Goal: Task Accomplishment & Management: Manage account settings

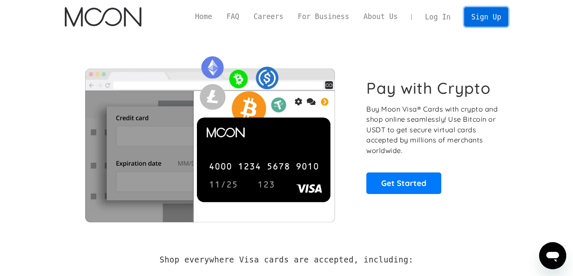
click at [468, 17] on link "Sign Up" at bounding box center [486, 16] width 44 height 19
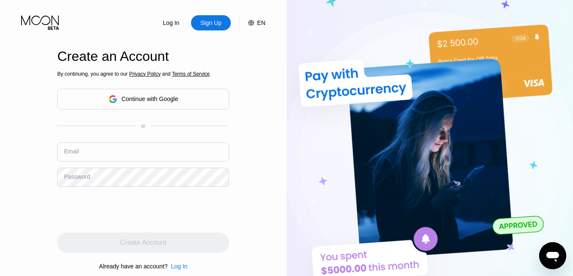
click at [95, 147] on input "text" at bounding box center [143, 152] width 172 height 19
paste input "[EMAIL_ADDRESS][DOMAIN_NAME]"
type input "[EMAIL_ADDRESS][DOMAIN_NAME]"
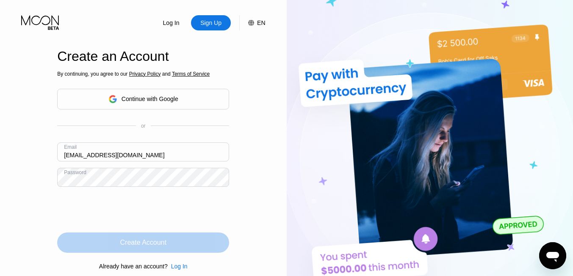
click at [148, 244] on div "Create Account" at bounding box center [143, 243] width 46 height 8
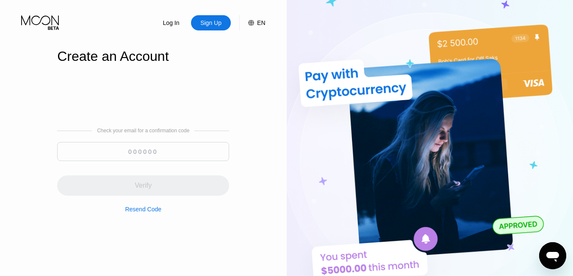
click at [137, 158] on input at bounding box center [143, 151] width 172 height 19
paste input "435450"
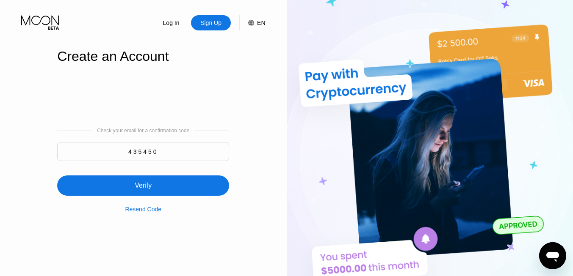
type input "435450"
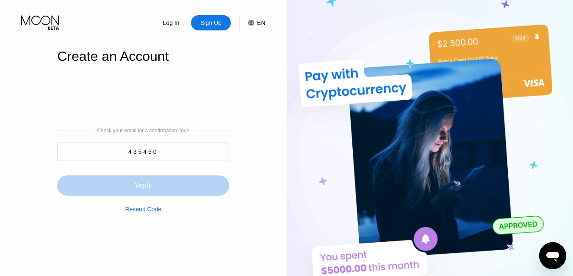
click at [148, 187] on div "Verify" at bounding box center [143, 186] width 17 height 8
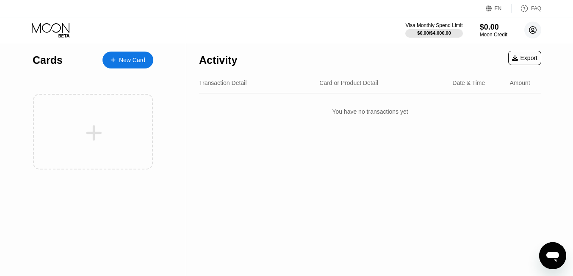
click at [528, 32] on circle at bounding box center [532, 30] width 17 height 17
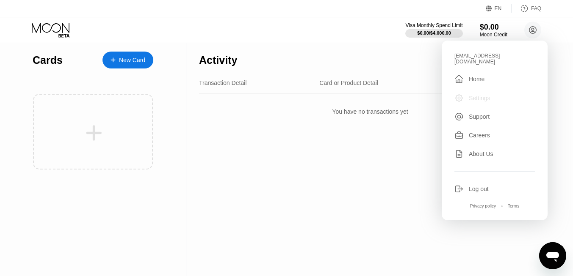
click at [474, 95] on div "Settings" at bounding box center [480, 98] width 22 height 7
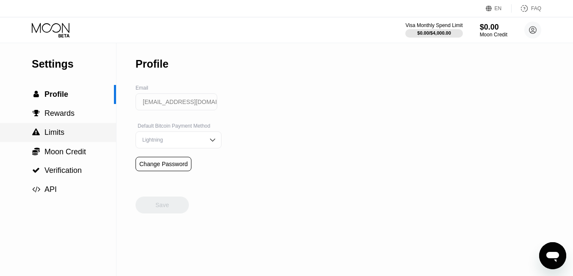
click at [51, 135] on span "Limits" at bounding box center [54, 132] width 20 height 8
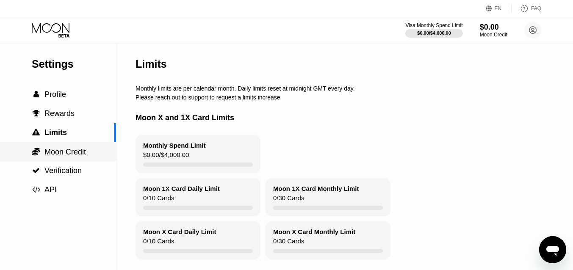
click at [57, 153] on span "Moon Credit" at bounding box center [64, 152] width 41 height 8
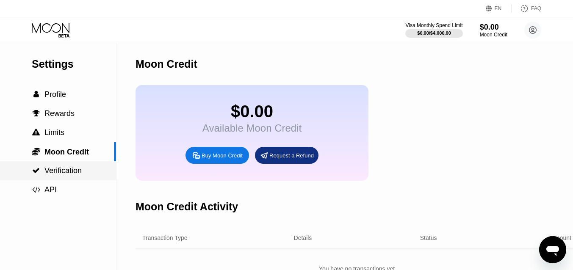
click at [61, 171] on span "Verification" at bounding box center [62, 170] width 37 height 8
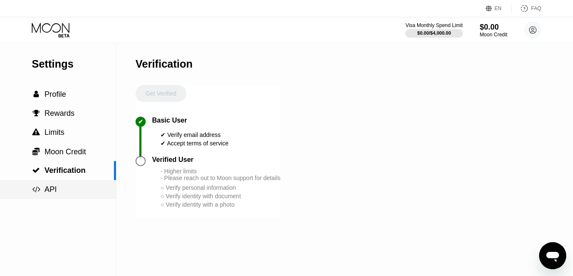
click at [58, 187] on div " API" at bounding box center [58, 189] width 116 height 9
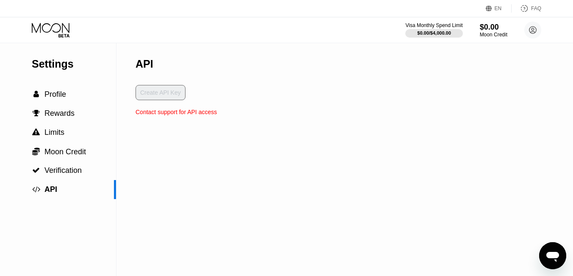
click at [161, 90] on div "Create API Key" at bounding box center [175, 97] width 81 height 24
click at [167, 123] on div "API Create API Key Contact support for API access" at bounding box center [175, 159] width 81 height 233
click at [169, 97] on div "Create API Key" at bounding box center [175, 97] width 81 height 24
click at [64, 93] on span "Profile" at bounding box center [55, 94] width 22 height 8
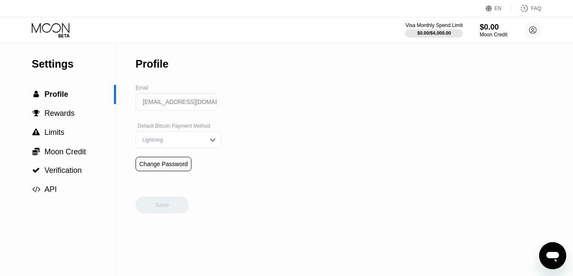
click at [140, 159] on div "Change Password" at bounding box center [163, 164] width 56 height 14
click at [492, 32] on div "Moon Credit" at bounding box center [493, 35] width 28 height 6
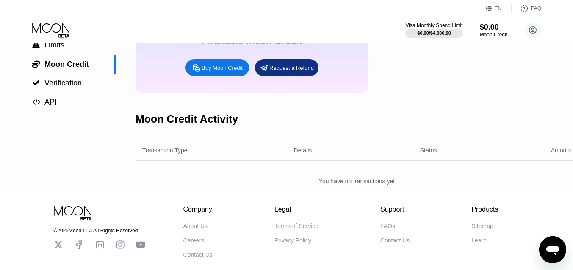
scroll to position [28, 0]
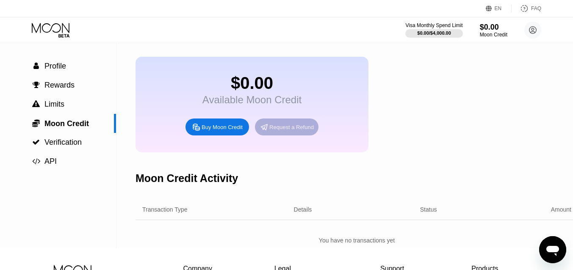
click at [273, 126] on div "Request a Refund" at bounding box center [291, 127] width 44 height 7
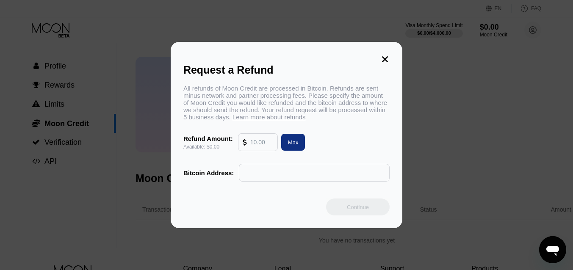
click at [258, 143] on input "text" at bounding box center [261, 142] width 23 height 17
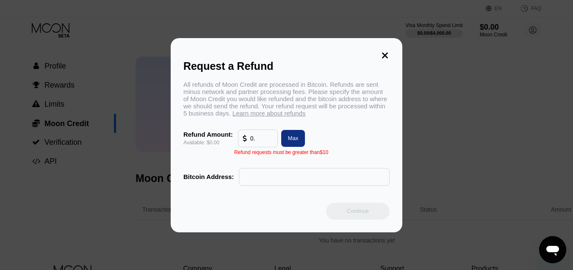
type input "0"
click at [295, 137] on div "Max" at bounding box center [293, 138] width 11 height 7
click at [294, 137] on div "Max" at bounding box center [293, 138] width 11 height 7
drag, startPoint x: 293, startPoint y: 138, endPoint x: 253, endPoint y: 141, distance: 40.8
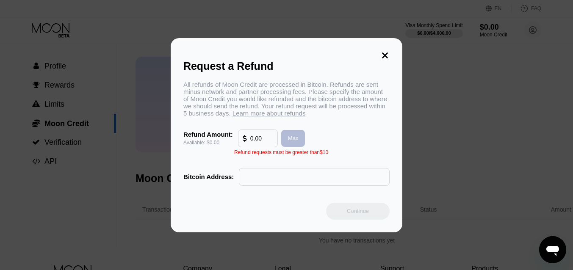
click at [288, 140] on div "Max" at bounding box center [293, 138] width 11 height 7
click at [255, 140] on input "0.00" at bounding box center [261, 138] width 23 height 17
click at [252, 137] on input "0.00" at bounding box center [261, 138] width 23 height 17
type input "0"
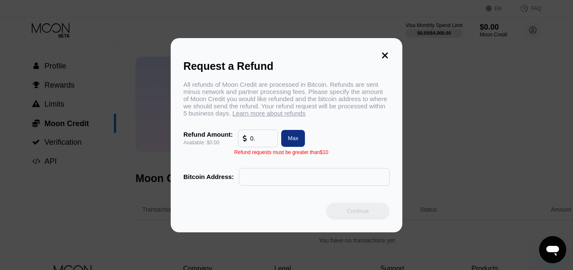
type input "0"
type input "0.00"
click at [384, 51] on icon at bounding box center [384, 55] width 9 height 9
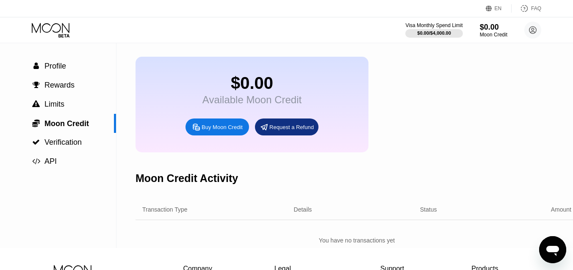
click at [204, 128] on div "Buy Moon Credit" at bounding box center [222, 127] width 41 height 7
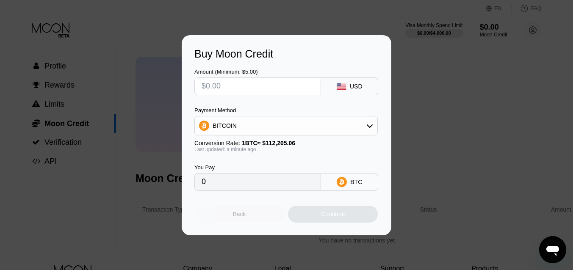
click at [239, 211] on div "Back" at bounding box center [239, 214] width 13 height 7
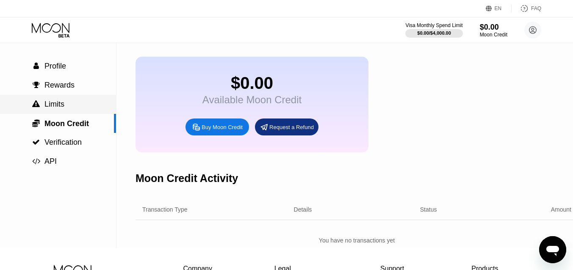
click at [56, 104] on span "Limits" at bounding box center [54, 104] width 20 height 8
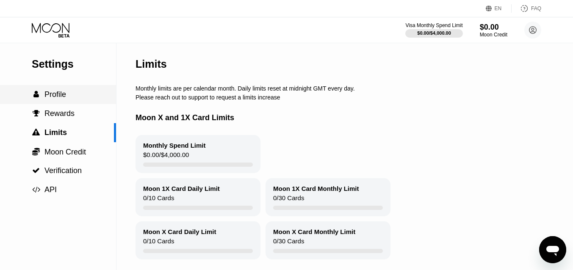
click at [54, 91] on span "Profile" at bounding box center [55, 94] width 22 height 8
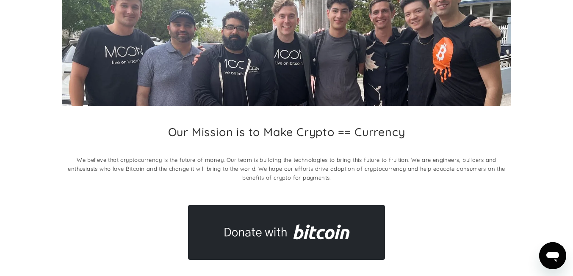
scroll to position [163, 0]
